Goal: Task Accomplishment & Management: Complete application form

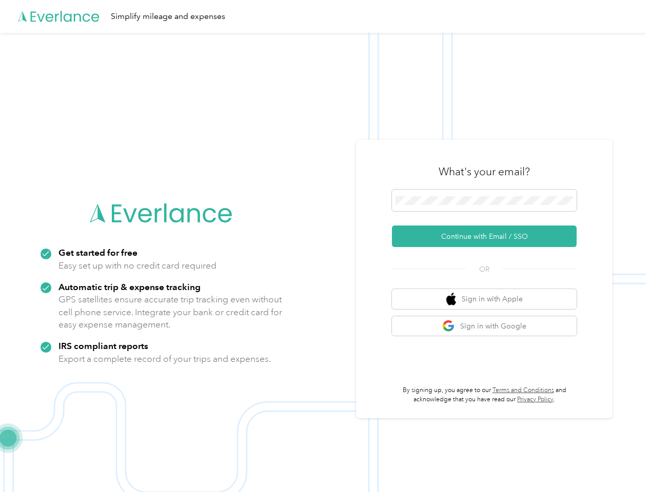
click at [325, 246] on img at bounding box center [323, 279] width 646 height 492
click at [325, 16] on div "Simplify mileage and expenses" at bounding box center [323, 16] width 646 height 33
click at [488, 236] on button "Continue with Email / SSO" at bounding box center [484, 237] width 185 height 22
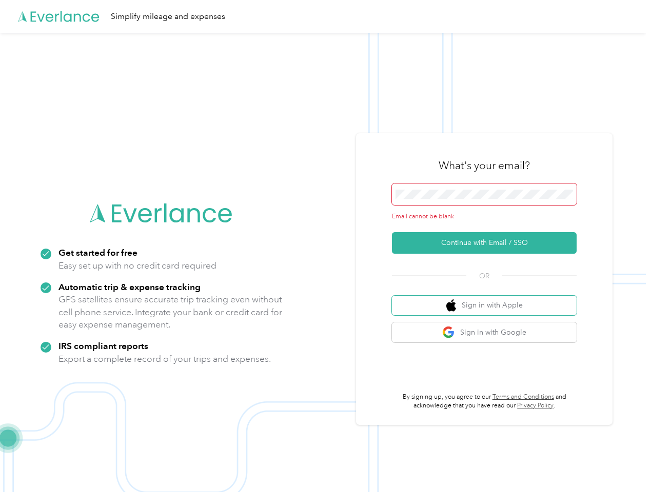
click at [488, 299] on button "Sign in with Apple" at bounding box center [484, 306] width 185 height 20
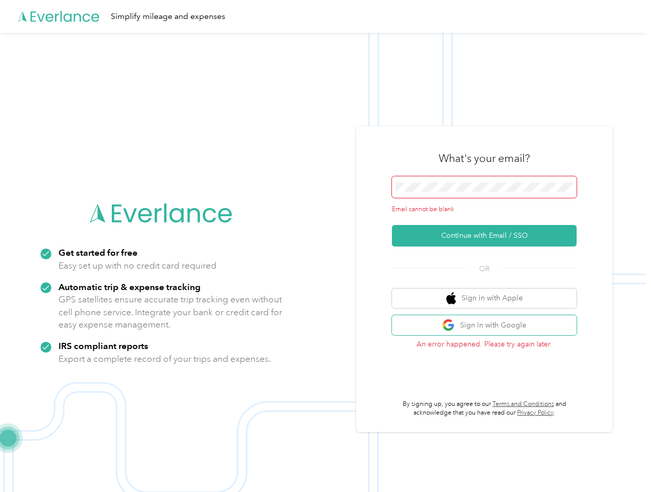
click at [488, 326] on button "Sign in with Google" at bounding box center [484, 325] width 185 height 20
